Goal: Check status

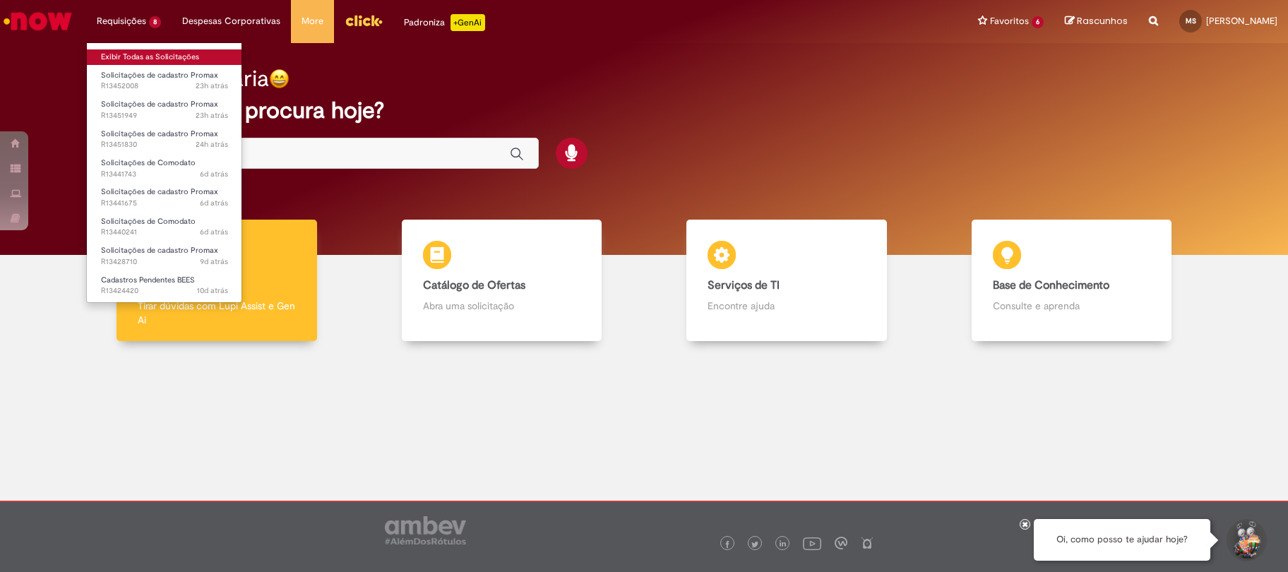
click at [128, 60] on link "Exibir Todas as Solicitações" at bounding box center [164, 57] width 155 height 16
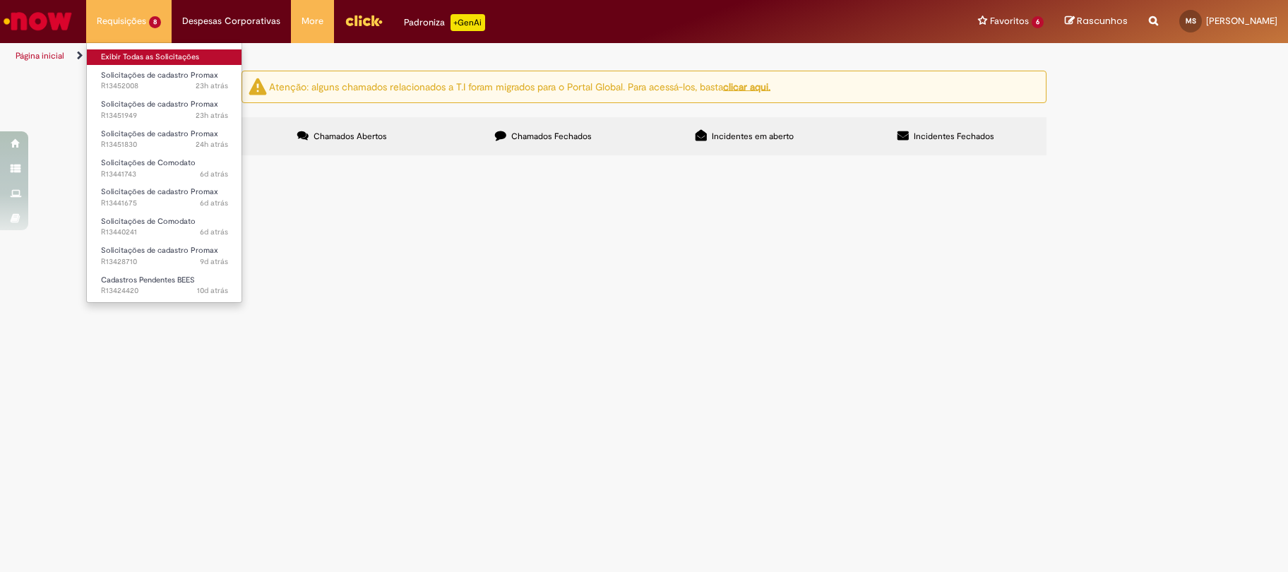
click at [150, 59] on link "Exibir Todas as Solicitações" at bounding box center [164, 57] width 155 height 16
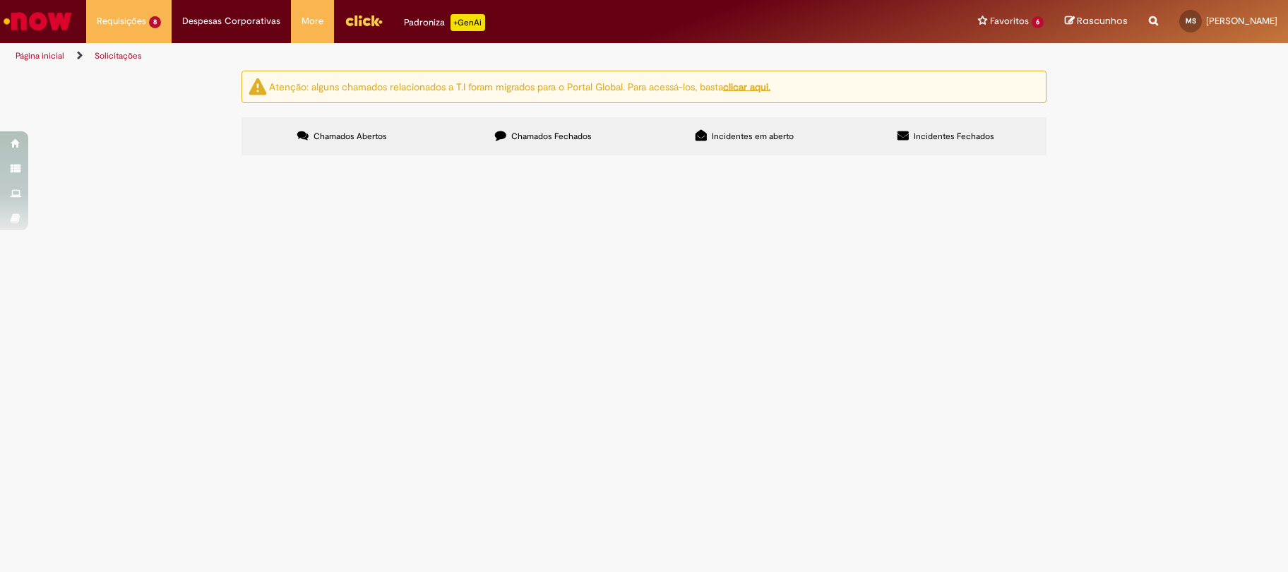
click at [0, 0] on span "56822 NO - CDD NOVA [DATE] - 638 434 Semanal [DATE] CDD para CDD" at bounding box center [0, 0] width 0 height 0
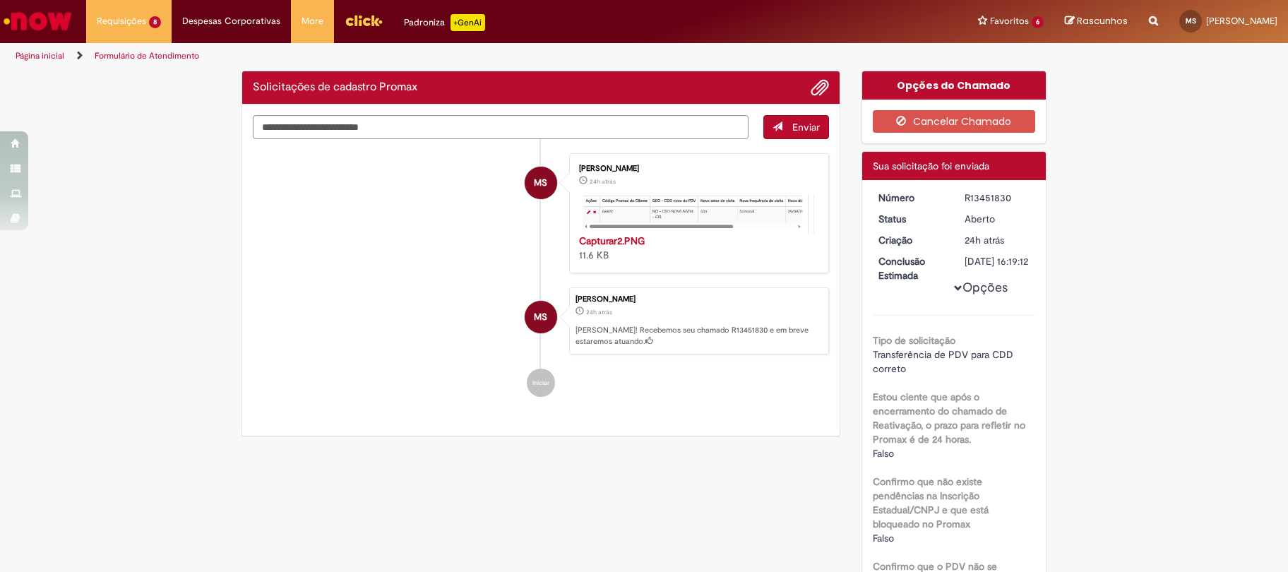
drag, startPoint x: 527, startPoint y: 371, endPoint x: 455, endPoint y: 469, distance: 121.2
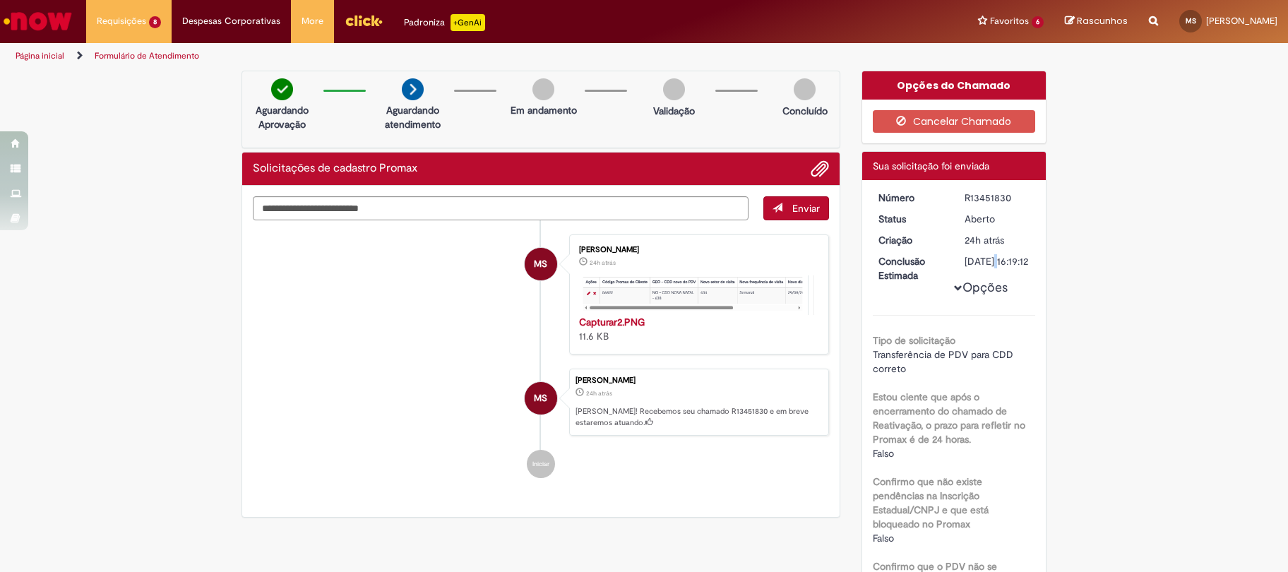
click at [965, 258] on div "[DATE] 16:19:12" at bounding box center [998, 261] width 66 height 14
click at [954, 257] on dd "[DATE] 16:19:12" at bounding box center [997, 261] width 87 height 14
drag, startPoint x: 963, startPoint y: 264, endPoint x: 1010, endPoint y: 284, distance: 50.6
